Goal: Information Seeking & Learning: Learn about a topic

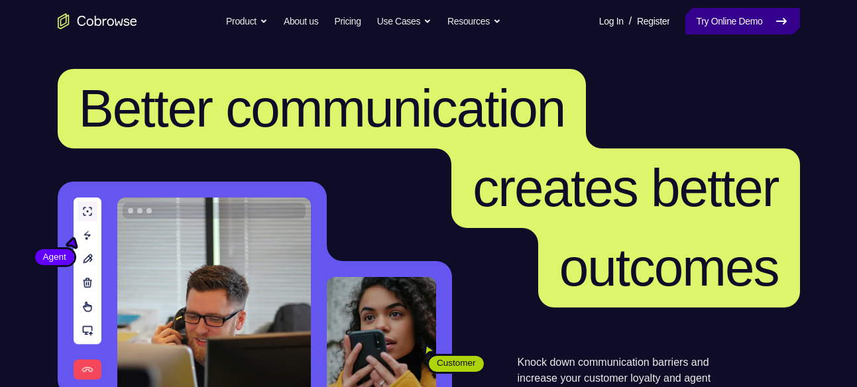
drag, startPoint x: 0, startPoint y: 0, endPoint x: 717, endPoint y: 20, distance: 716.8
click at [717, 20] on link "Try Online Demo" at bounding box center [742, 21] width 114 height 27
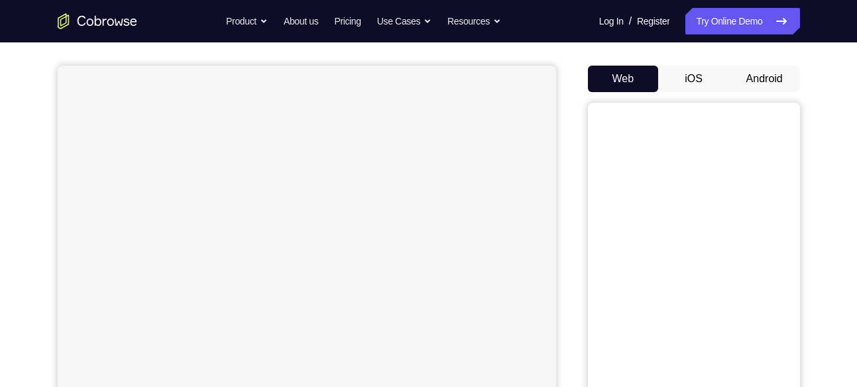
scroll to position [107, 0]
click at [774, 85] on button "Android" at bounding box center [764, 78] width 71 height 27
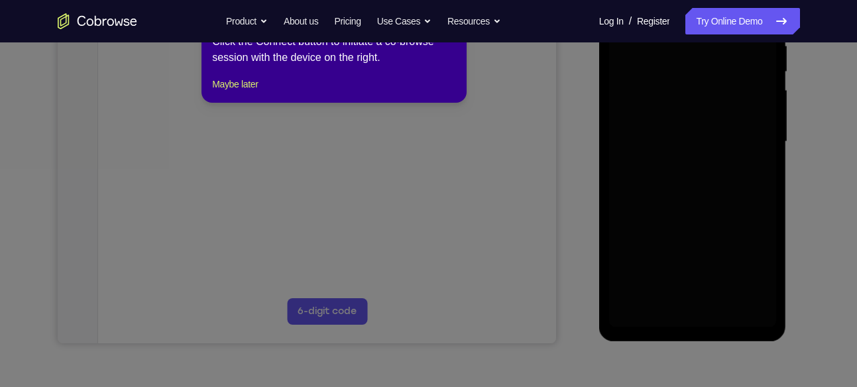
scroll to position [272, 0]
click at [689, 315] on icon at bounding box center [433, 185] width 867 height 404
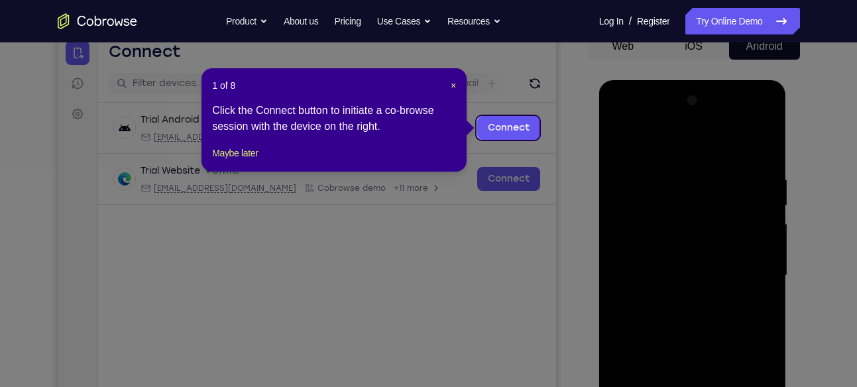
scroll to position [139, 0]
click at [451, 83] on span "×" at bounding box center [453, 86] width 5 height 11
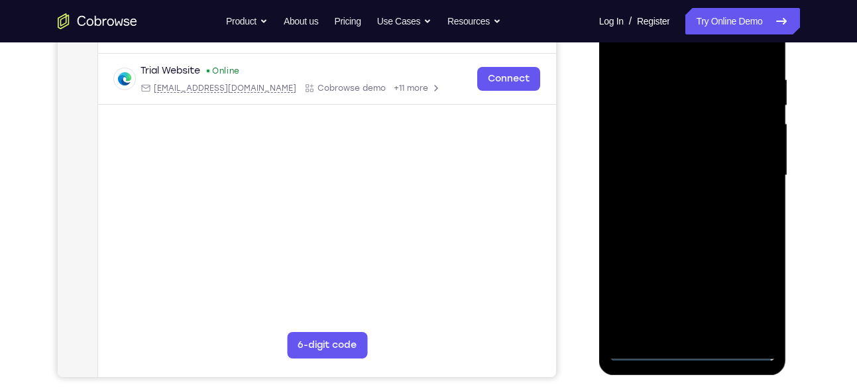
scroll to position [240, 0]
click at [687, 349] on div at bounding box center [692, 174] width 167 height 371
click at [750, 294] on div at bounding box center [692, 174] width 167 height 371
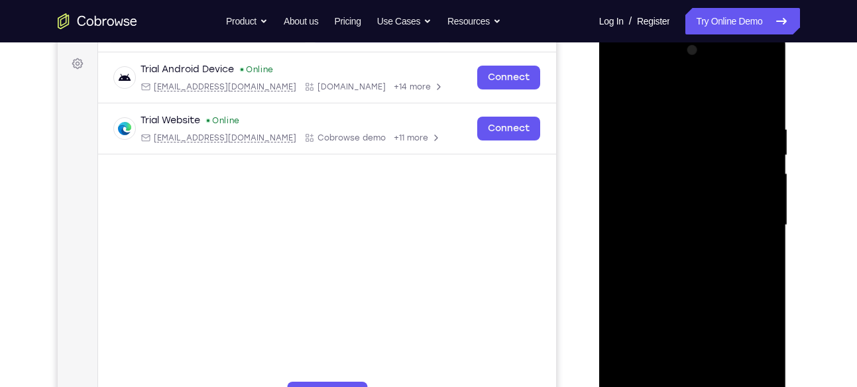
scroll to position [189, 0]
click at [625, 72] on div at bounding box center [692, 225] width 167 height 371
click at [746, 226] on div at bounding box center [692, 225] width 167 height 371
click at [677, 251] on div at bounding box center [692, 225] width 167 height 371
click at [648, 207] on div at bounding box center [692, 225] width 167 height 371
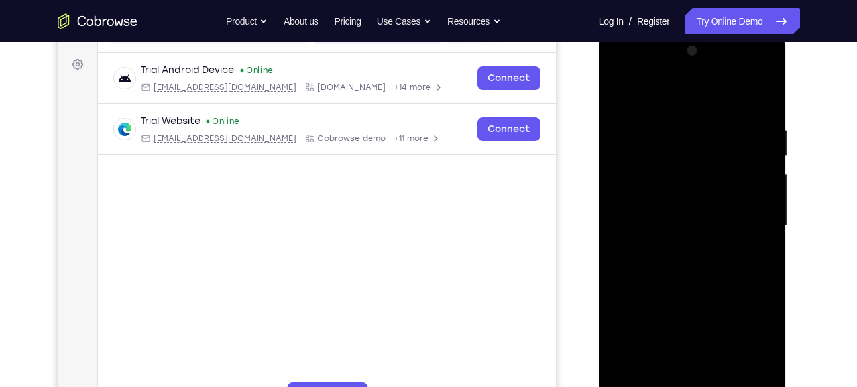
click at [648, 202] on div at bounding box center [692, 225] width 167 height 371
click at [656, 219] on div at bounding box center [692, 225] width 167 height 371
click at [699, 266] on div at bounding box center [692, 225] width 167 height 371
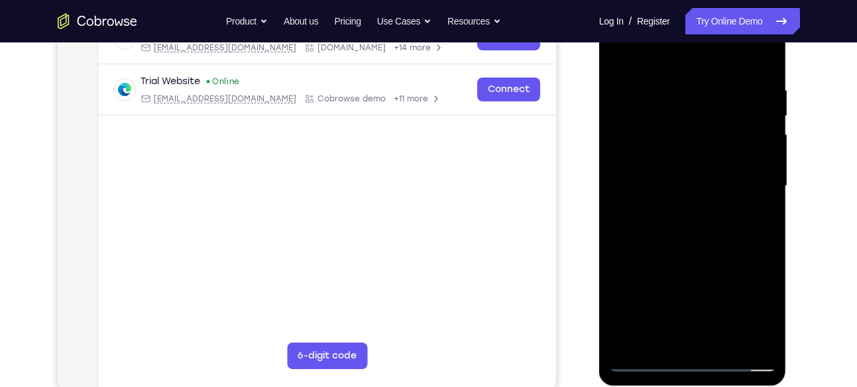
scroll to position [228, 0]
click at [695, 225] on div at bounding box center [692, 186] width 167 height 371
click at [695, 231] on div at bounding box center [692, 186] width 167 height 371
click at [688, 227] on div at bounding box center [692, 186] width 167 height 371
click at [760, 82] on div at bounding box center [692, 186] width 167 height 371
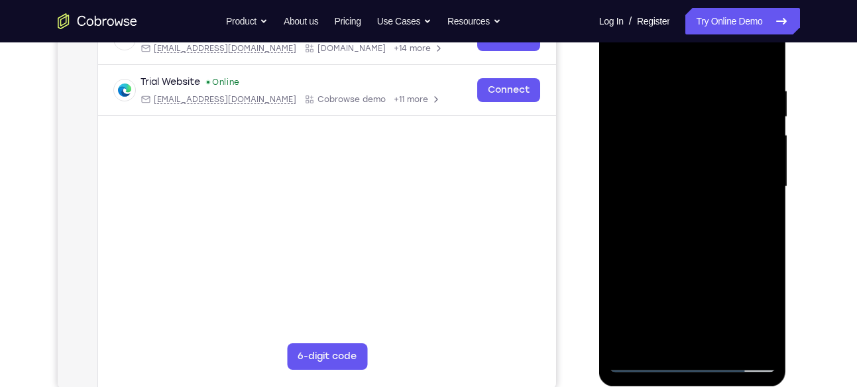
click at [697, 339] on div at bounding box center [692, 186] width 167 height 371
click at [761, 83] on div at bounding box center [692, 186] width 167 height 371
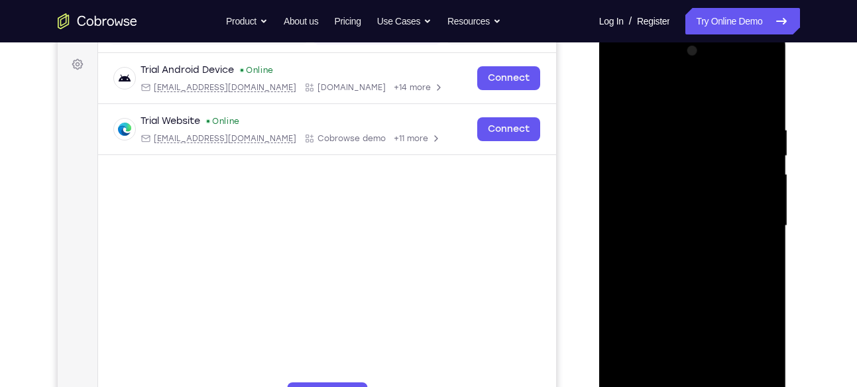
scroll to position [190, 0]
drag, startPoint x: 722, startPoint y: 99, endPoint x: 727, endPoint y: 25, distance: 74.4
click at [727, 30] on html "Online web based iOS Simulators and Android Emulators. Run iPhone, iPad, Mobile…" at bounding box center [693, 229] width 189 height 398
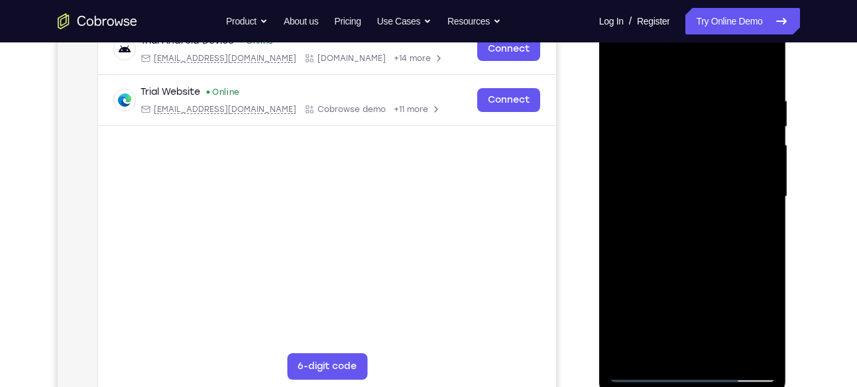
scroll to position [219, 0]
click at [738, 372] on div at bounding box center [692, 196] width 167 height 371
drag, startPoint x: 675, startPoint y: 195, endPoint x: 624, endPoint y: -88, distance: 287.5
click at [624, 1] on html "Online web based iOS Simulators and Android Emulators. Run iPhone, iPad, Mobile…" at bounding box center [693, 200] width 189 height 398
drag, startPoint x: 685, startPoint y: 141, endPoint x: 697, endPoint y: -87, distance: 229.0
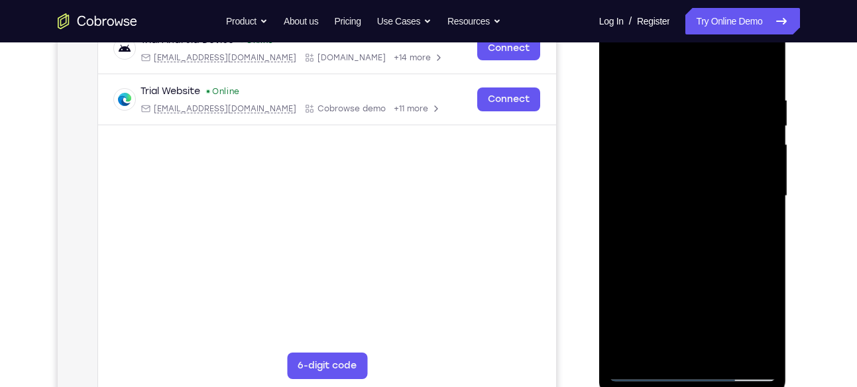
click at [697, 1] on html "Online web based iOS Simulators and Android Emulators. Run iPhone, iPad, Mobile…" at bounding box center [693, 200] width 189 height 398
click at [750, 304] on div at bounding box center [692, 196] width 167 height 371
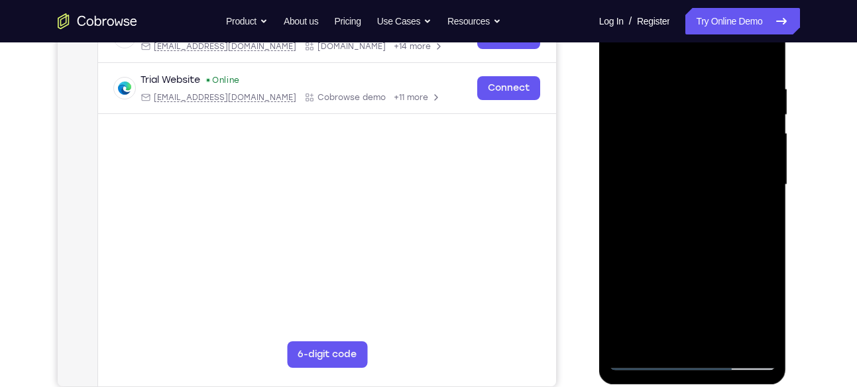
scroll to position [231, 0]
click at [711, 235] on div at bounding box center [692, 184] width 167 height 371
click at [724, 339] on div at bounding box center [692, 184] width 167 height 371
click at [693, 251] on div at bounding box center [692, 184] width 167 height 371
click at [766, 113] on div at bounding box center [692, 184] width 167 height 371
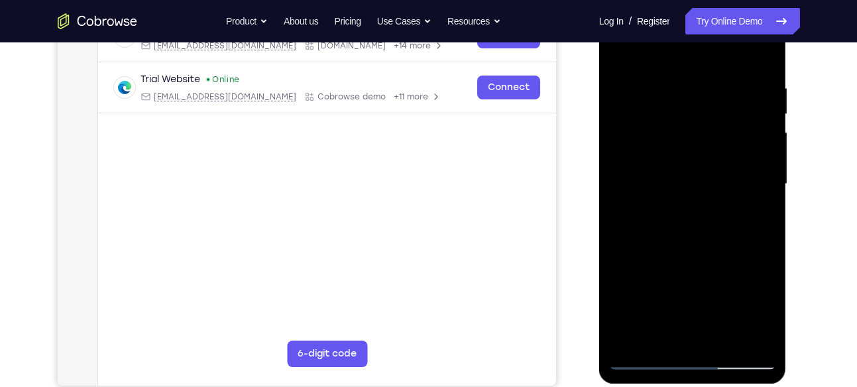
click at [618, 109] on div at bounding box center [692, 184] width 167 height 371
click at [770, 109] on div at bounding box center [692, 184] width 167 height 371
